Goal: Transaction & Acquisition: Purchase product/service

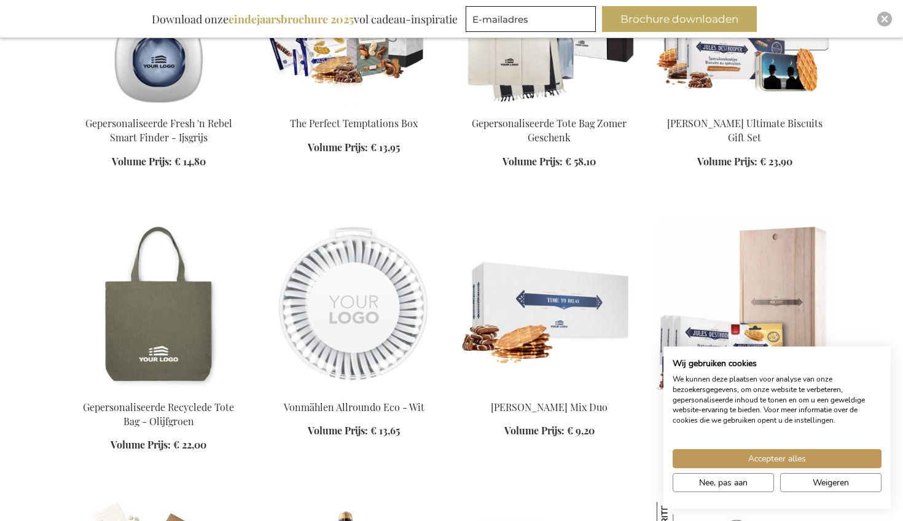
scroll to position [1183, 0]
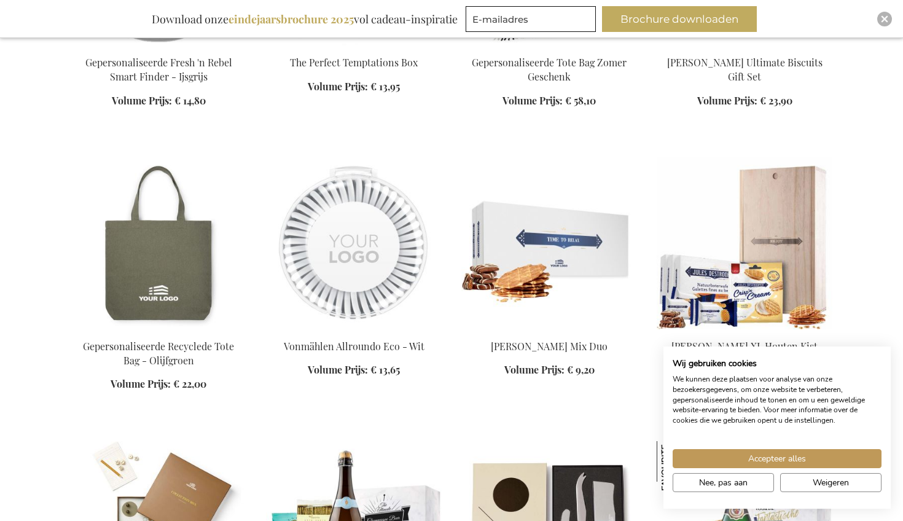
scroll to position [1245, 0]
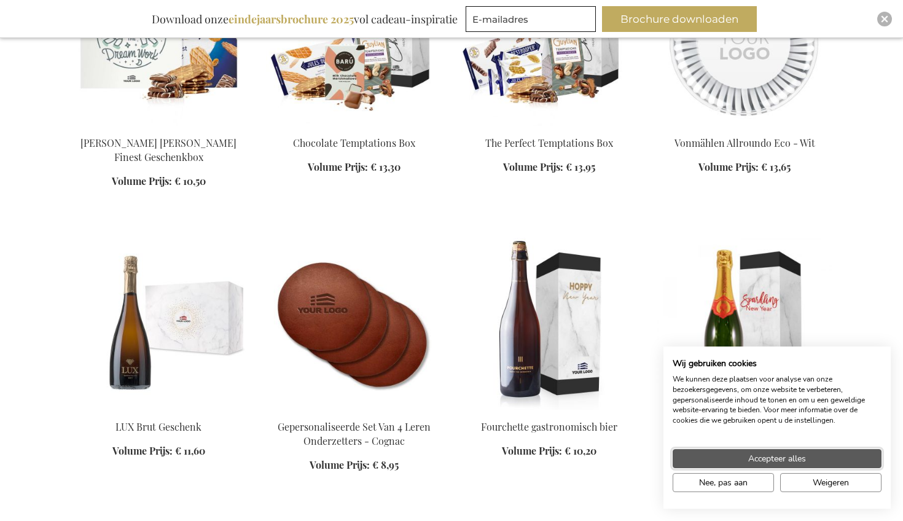
click at [807, 455] on button "Accepteer alles" at bounding box center [777, 458] width 209 height 19
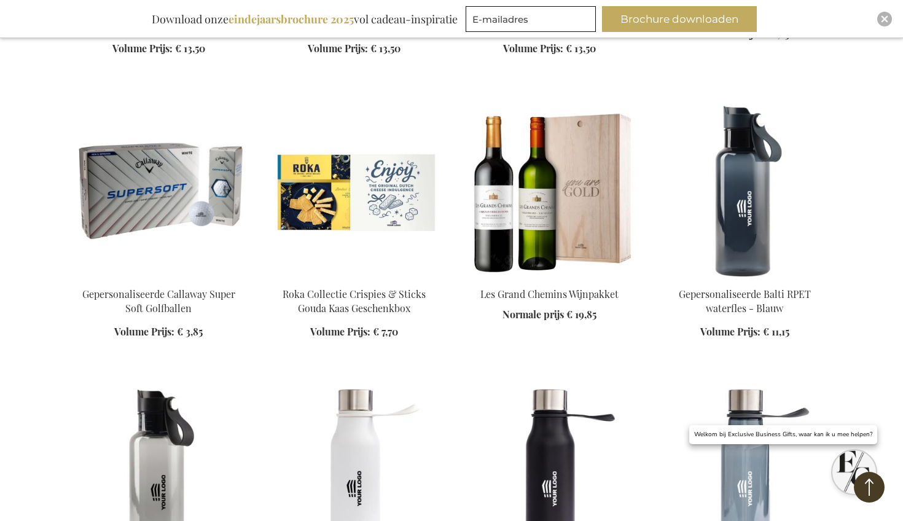
scroll to position [1299, 0]
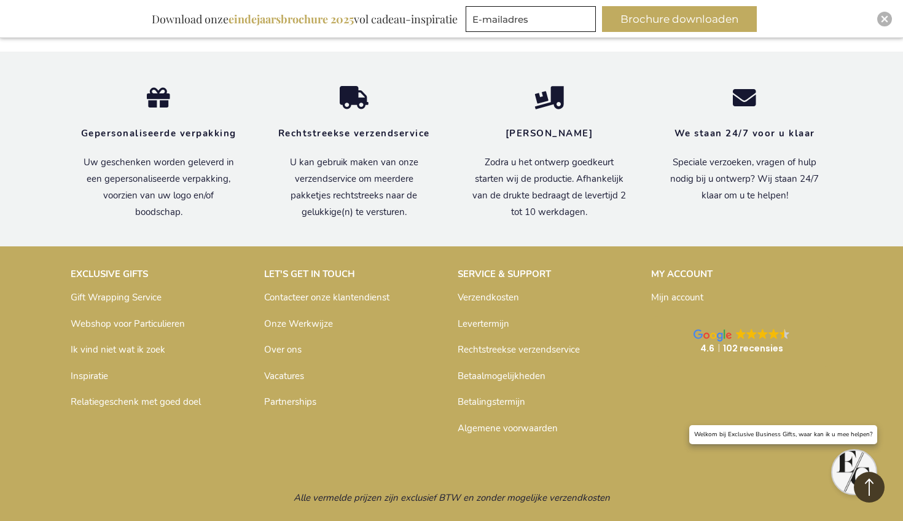
scroll to position [3235, 0]
